Goal: Task Accomplishment & Management: Use online tool/utility

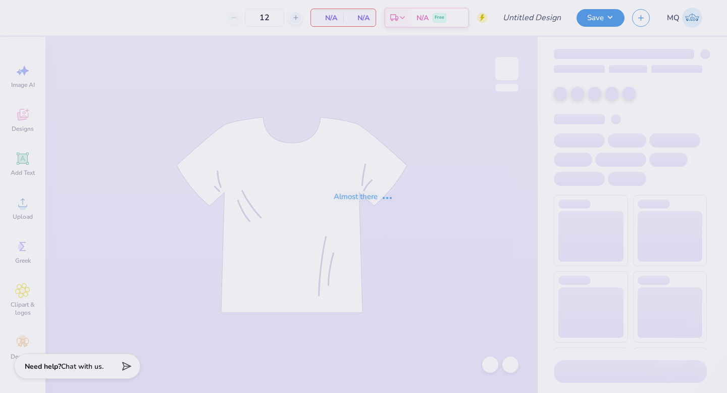
type input "Dad's wknd hat v6"
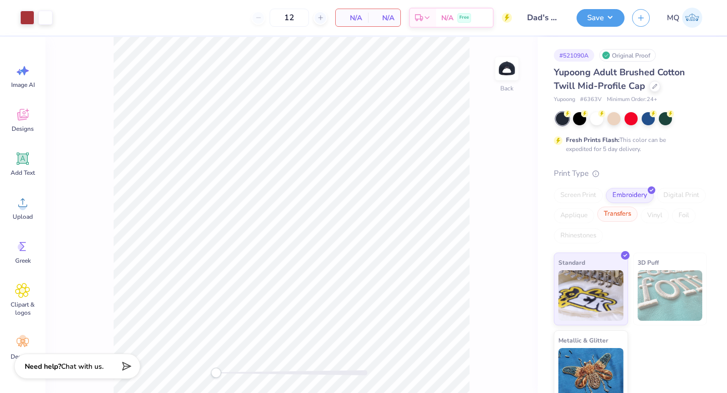
click at [619, 213] on div "Transfers" at bounding box center [617, 213] width 40 height 15
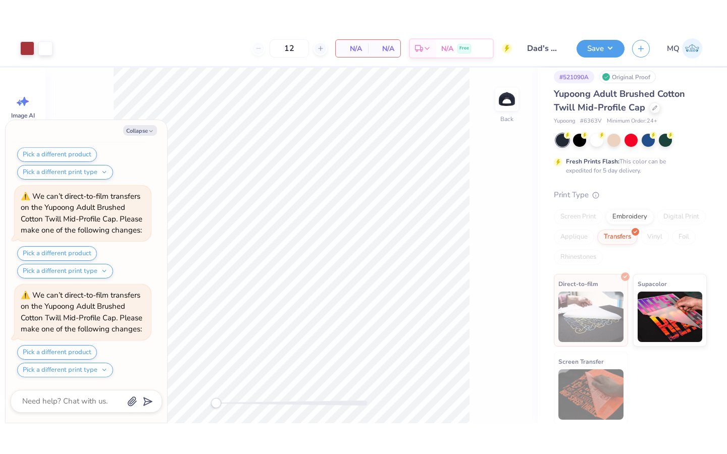
scroll to position [7, 0]
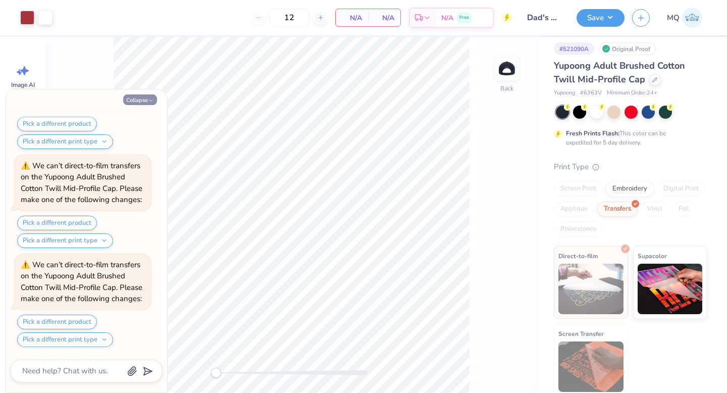
click at [138, 100] on button "Collapse" at bounding box center [140, 99] width 34 height 11
type textarea "x"
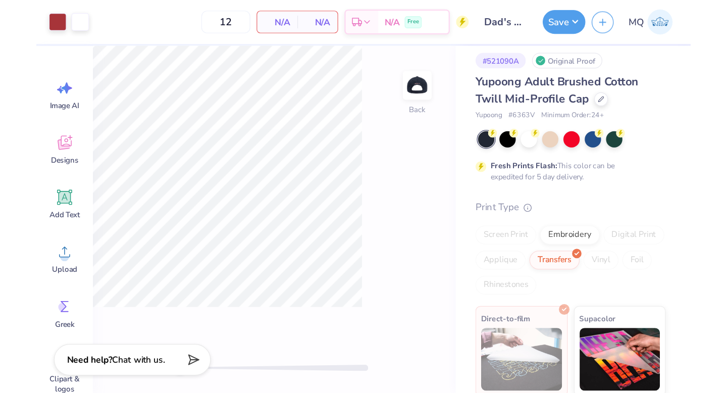
scroll to position [0, 0]
